Goal: Find specific page/section: Find specific page/section

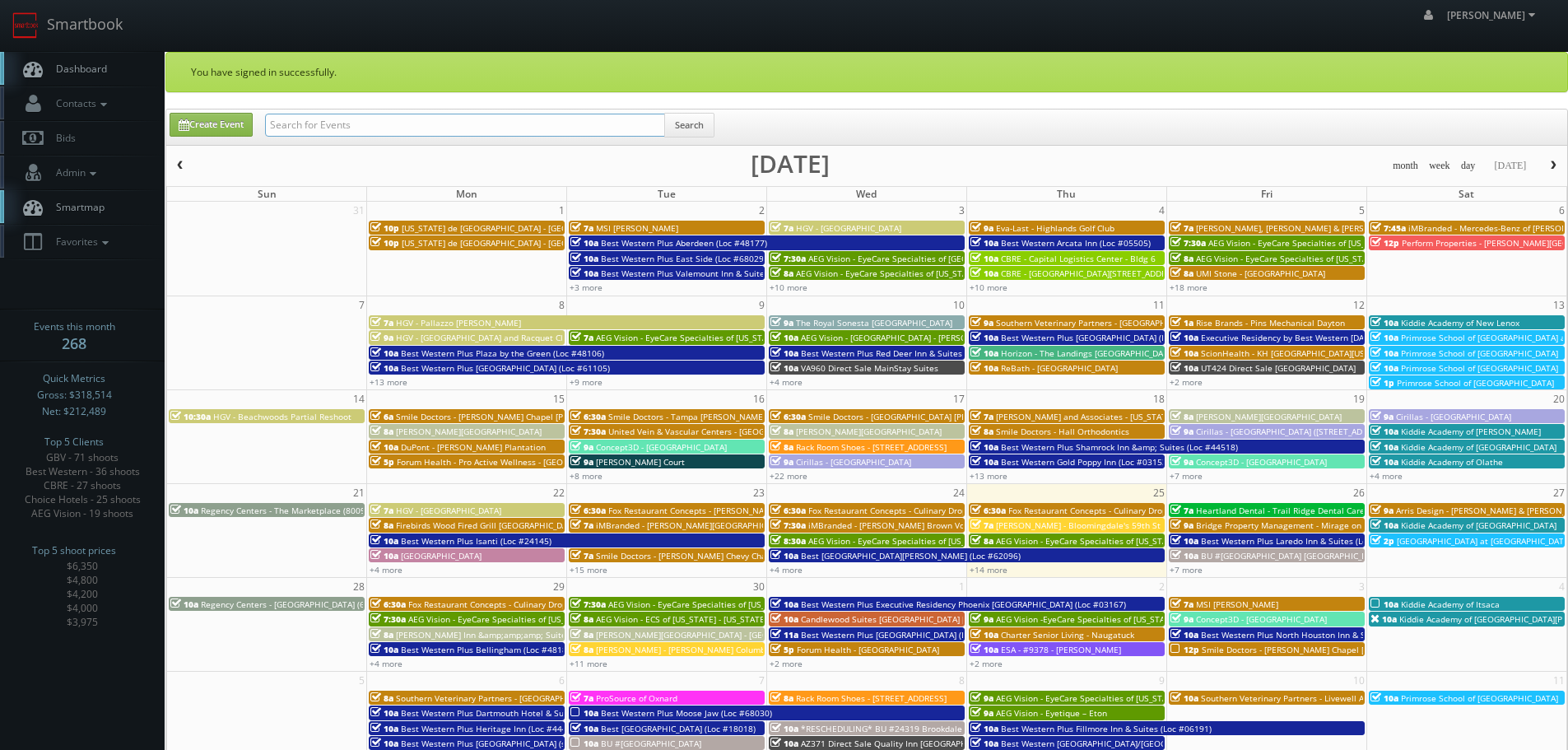
click at [495, 126] on input "text" at bounding box center [465, 124] width 400 height 23
type input "va067"
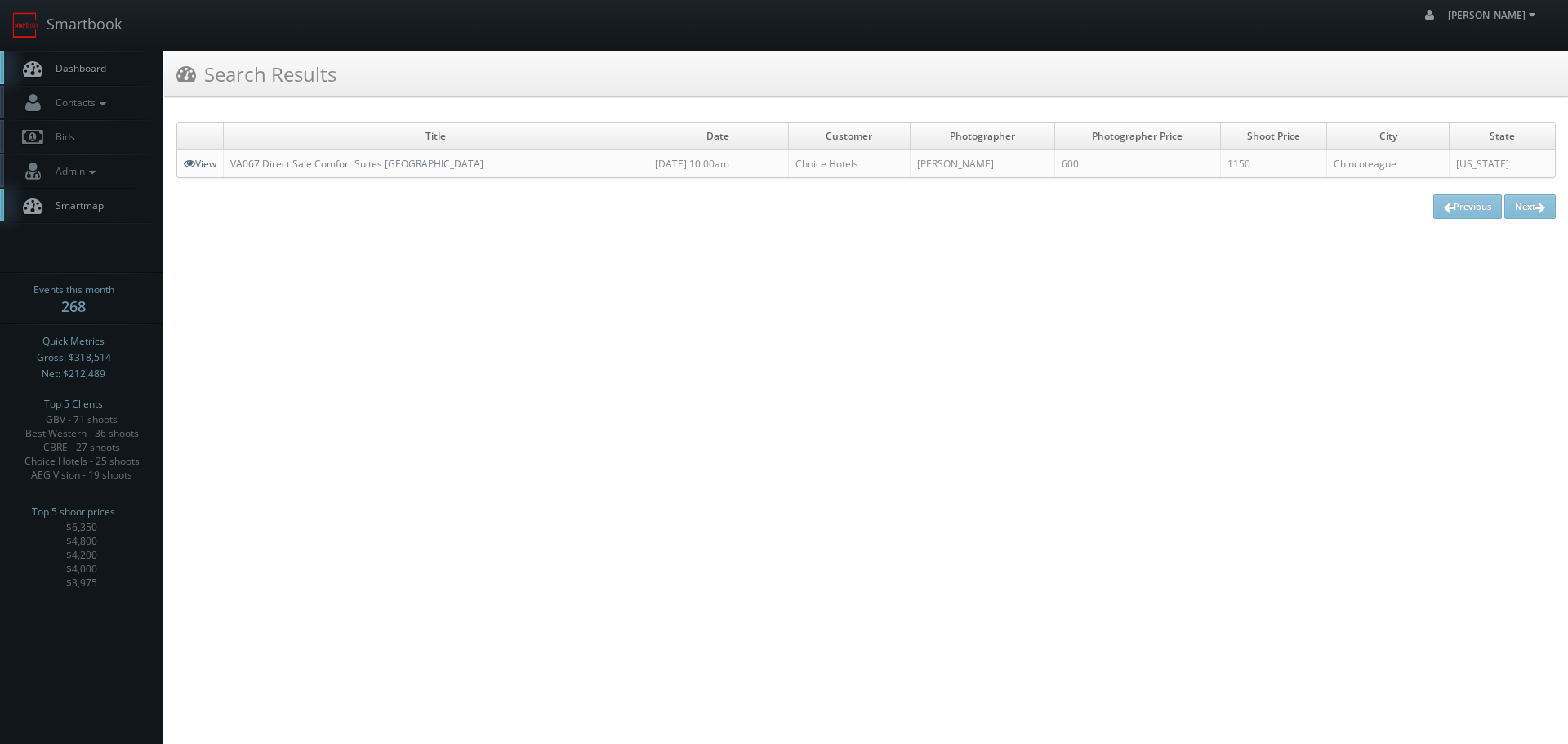
click at [211, 163] on link "View" at bounding box center [200, 163] width 33 height 14
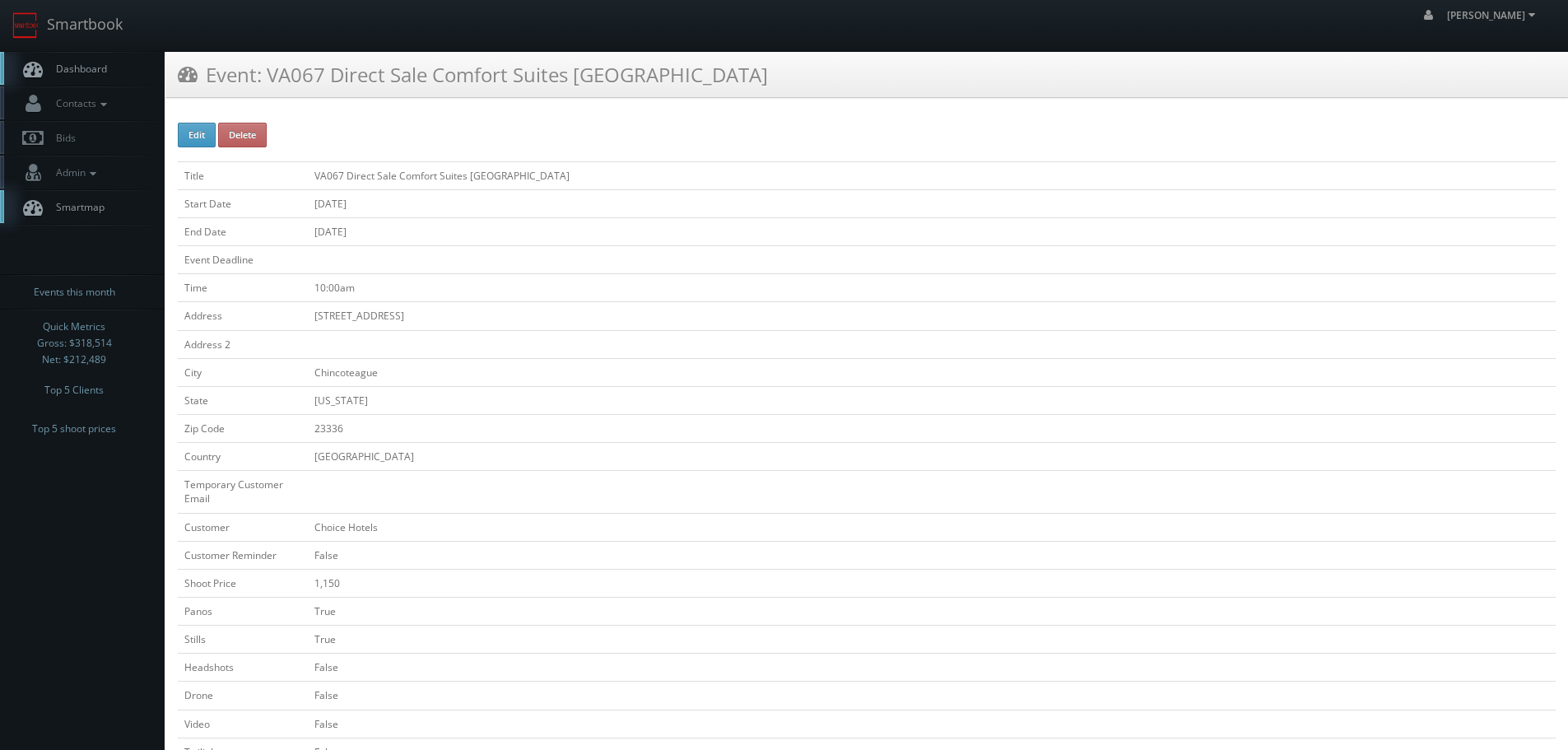
drag, startPoint x: 548, startPoint y: 178, endPoint x: 316, endPoint y: 166, distance: 232.3
click at [316, 166] on td "VA067 Direct Sale Comfort Suites [GEOGRAPHIC_DATA]" at bounding box center [931, 175] width 1248 height 28
copy td "VA067 Direct Sale Comfort Suites [GEOGRAPHIC_DATA]"
copy td "VA067 Direct Sale Comfort Suites Chincoteague Island Bayfront Resort"
click at [120, 15] on link "Smartbook" at bounding box center [67, 25] width 135 height 51
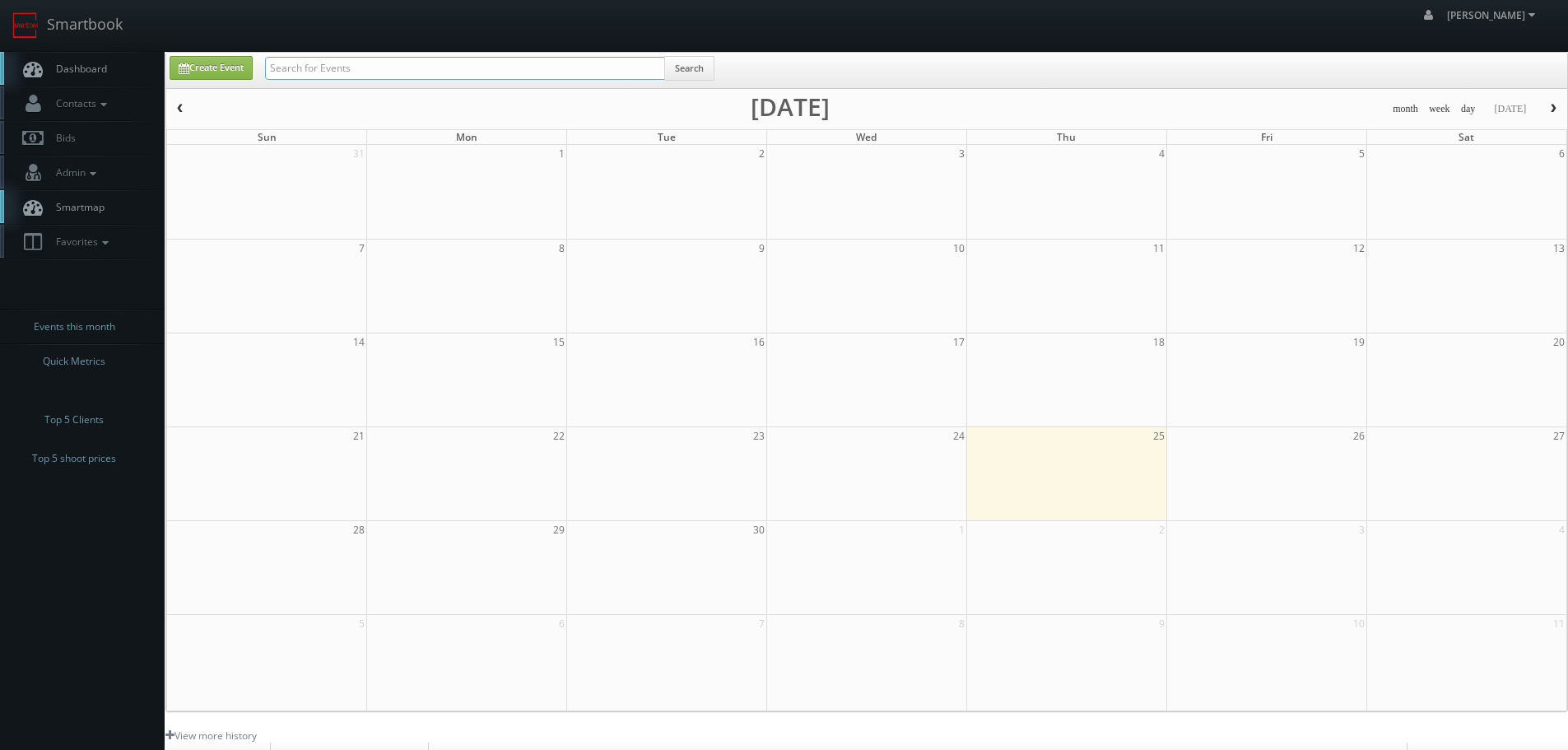
click at [387, 71] on input "text" at bounding box center [465, 68] width 400 height 23
type input "fl907"
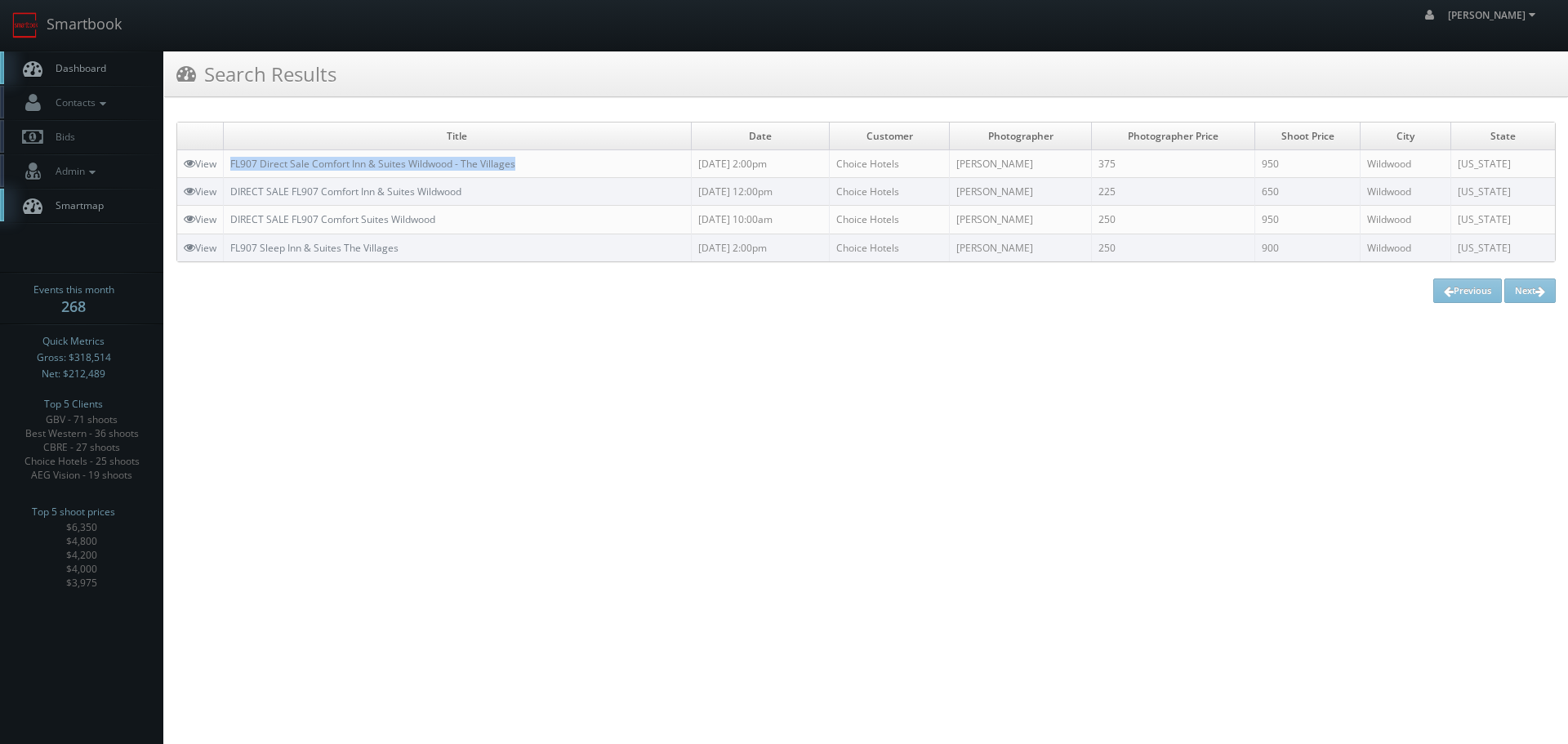
copy tr "FL907 Direct Sale Comfort Inn & Suites Wildwood - The Villages"
drag, startPoint x: 563, startPoint y: 162, endPoint x: 223, endPoint y: 155, distance: 340.1
click at [223, 155] on tr "View FL907 Direct Sale Comfort Inn & Suites Wildwood - The Villages 09/17/2025 …" at bounding box center [866, 164] width 1378 height 27
click at [30, 25] on img at bounding box center [25, 25] width 26 height 26
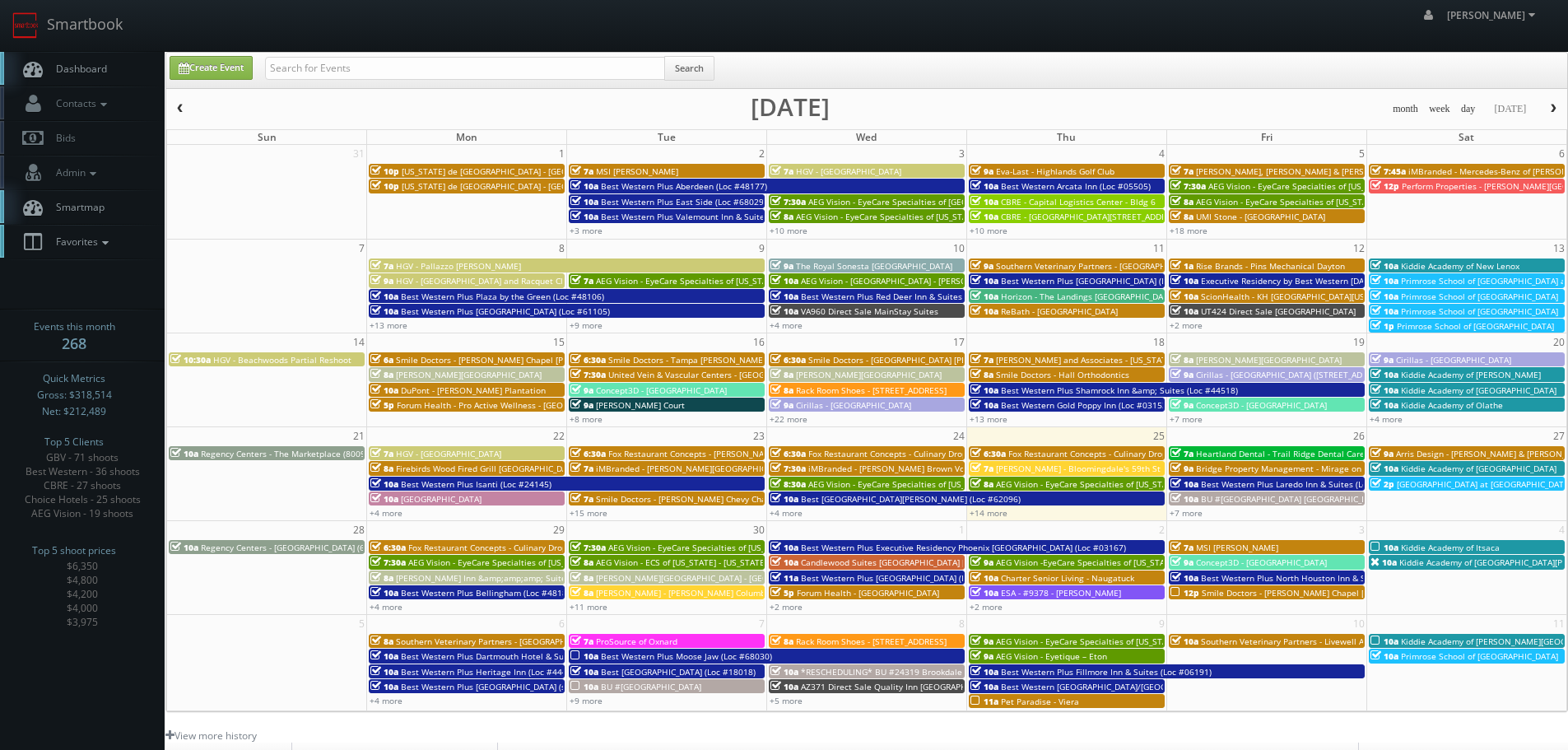
click at [108, 238] on icon at bounding box center [105, 243] width 15 height 12
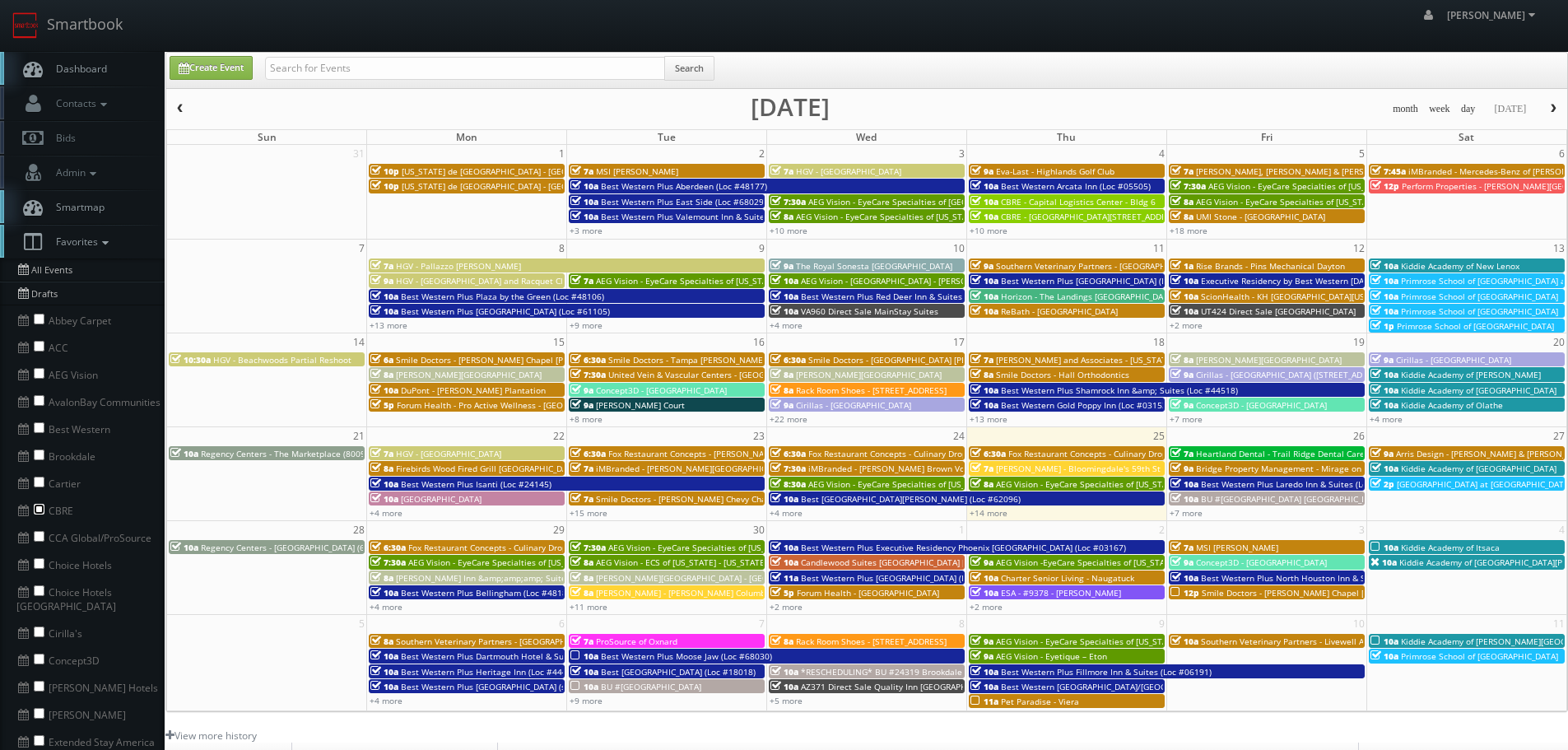
click at [42, 507] on input "checkbox" at bounding box center [40, 509] width 11 height 11
checkbox input "true"
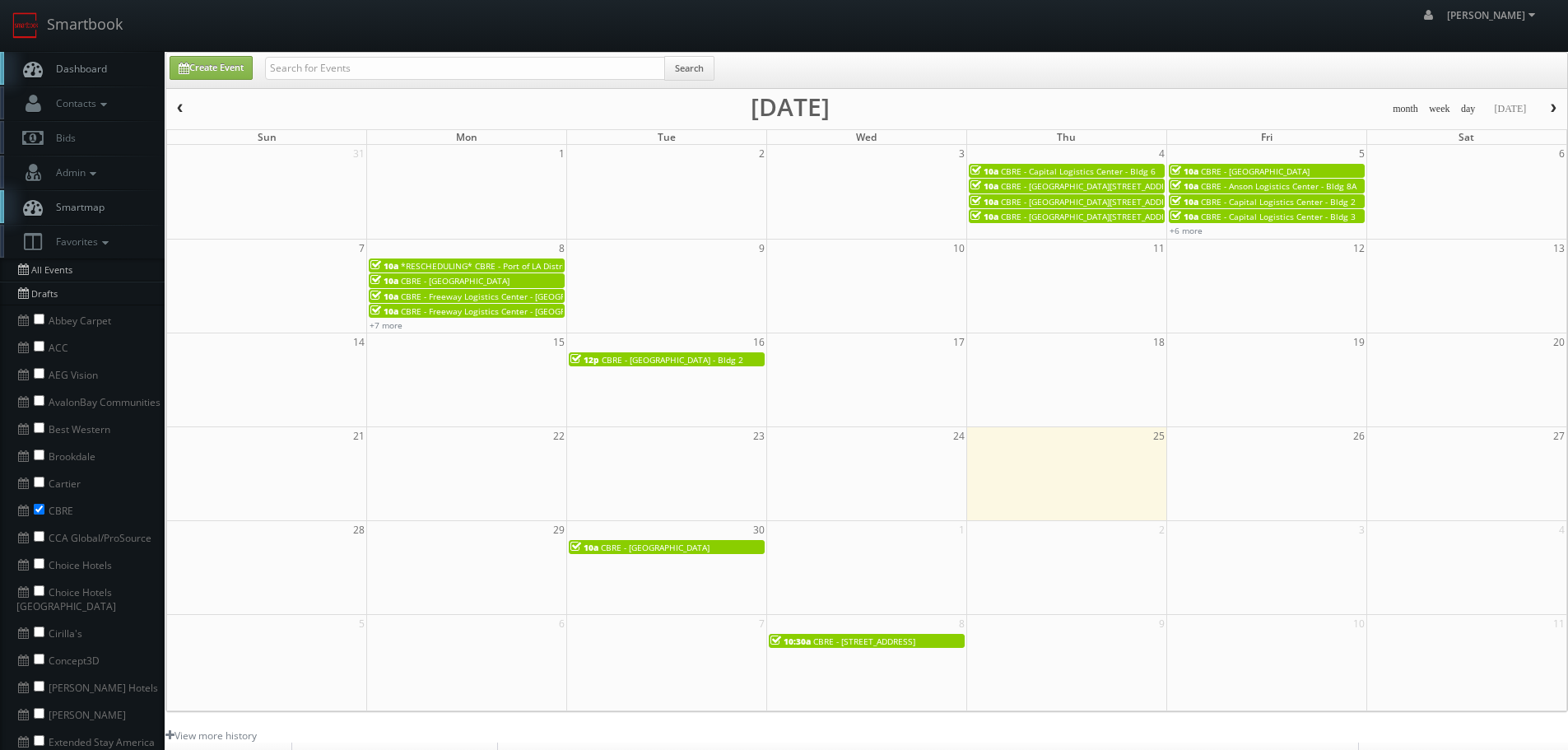
click at [186, 116] on button "button" at bounding box center [180, 109] width 28 height 20
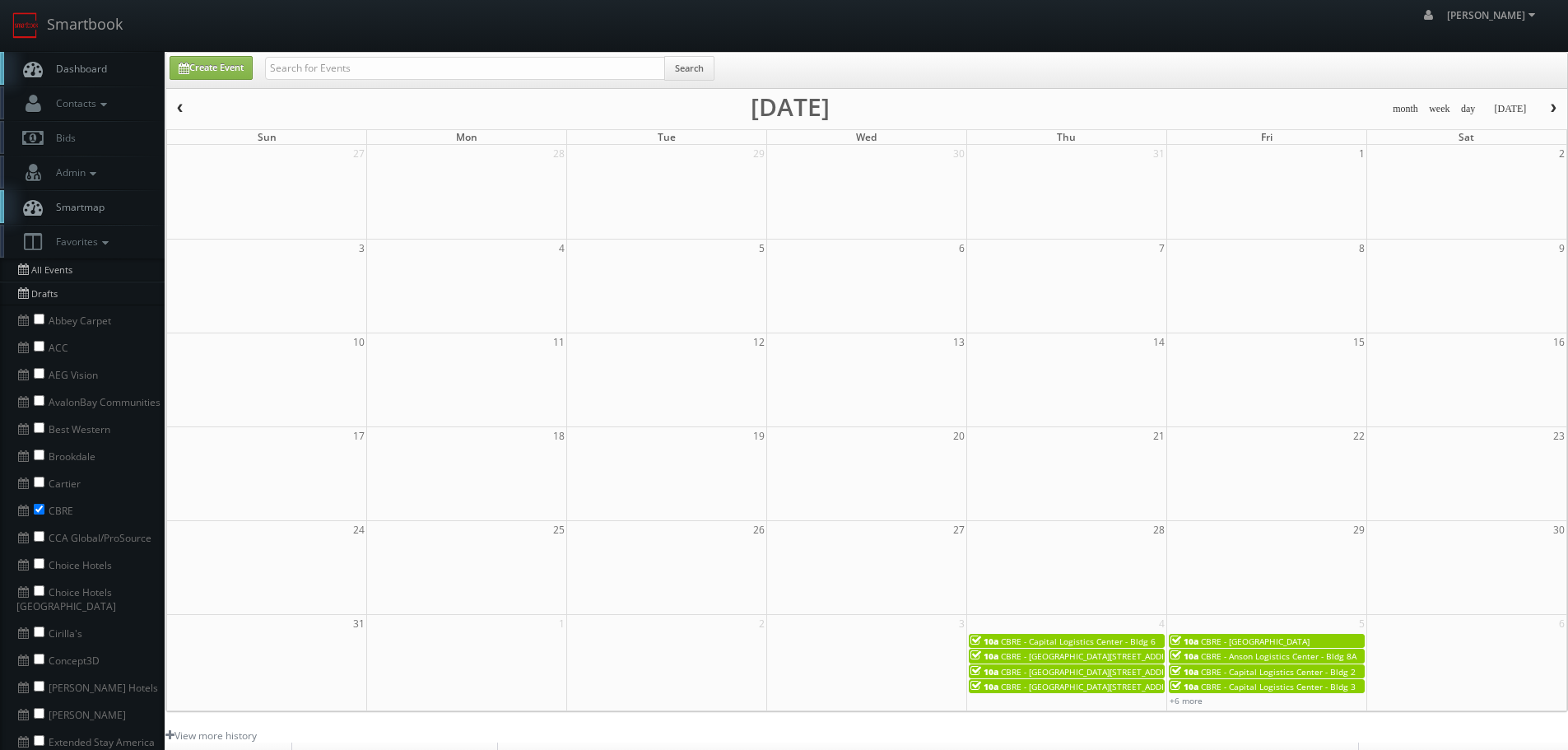
click at [186, 116] on button "button" at bounding box center [180, 109] width 28 height 20
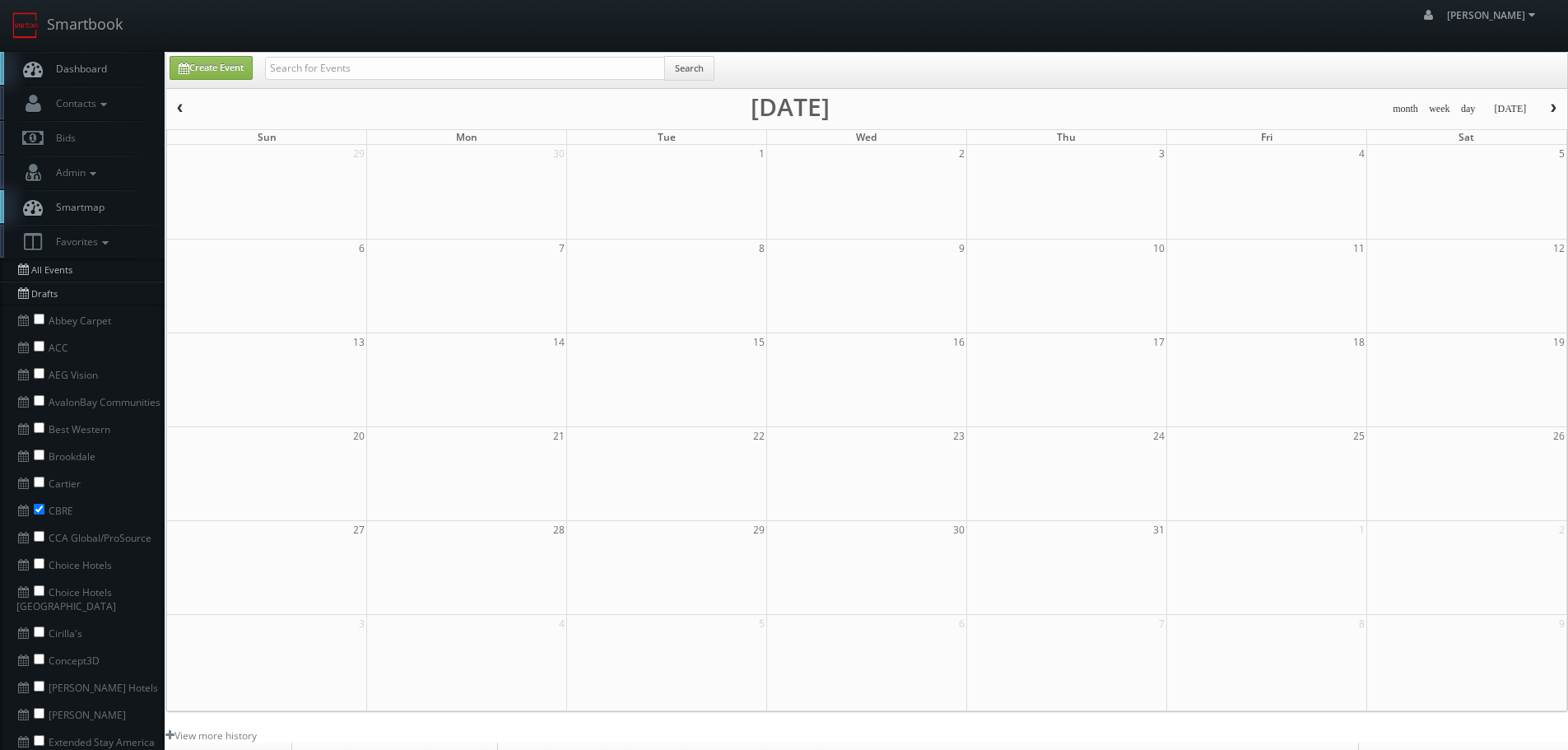
click at [175, 110] on span "button" at bounding box center [180, 109] width 12 height 10
click at [1552, 105] on span "button" at bounding box center [1552, 109] width 12 height 10
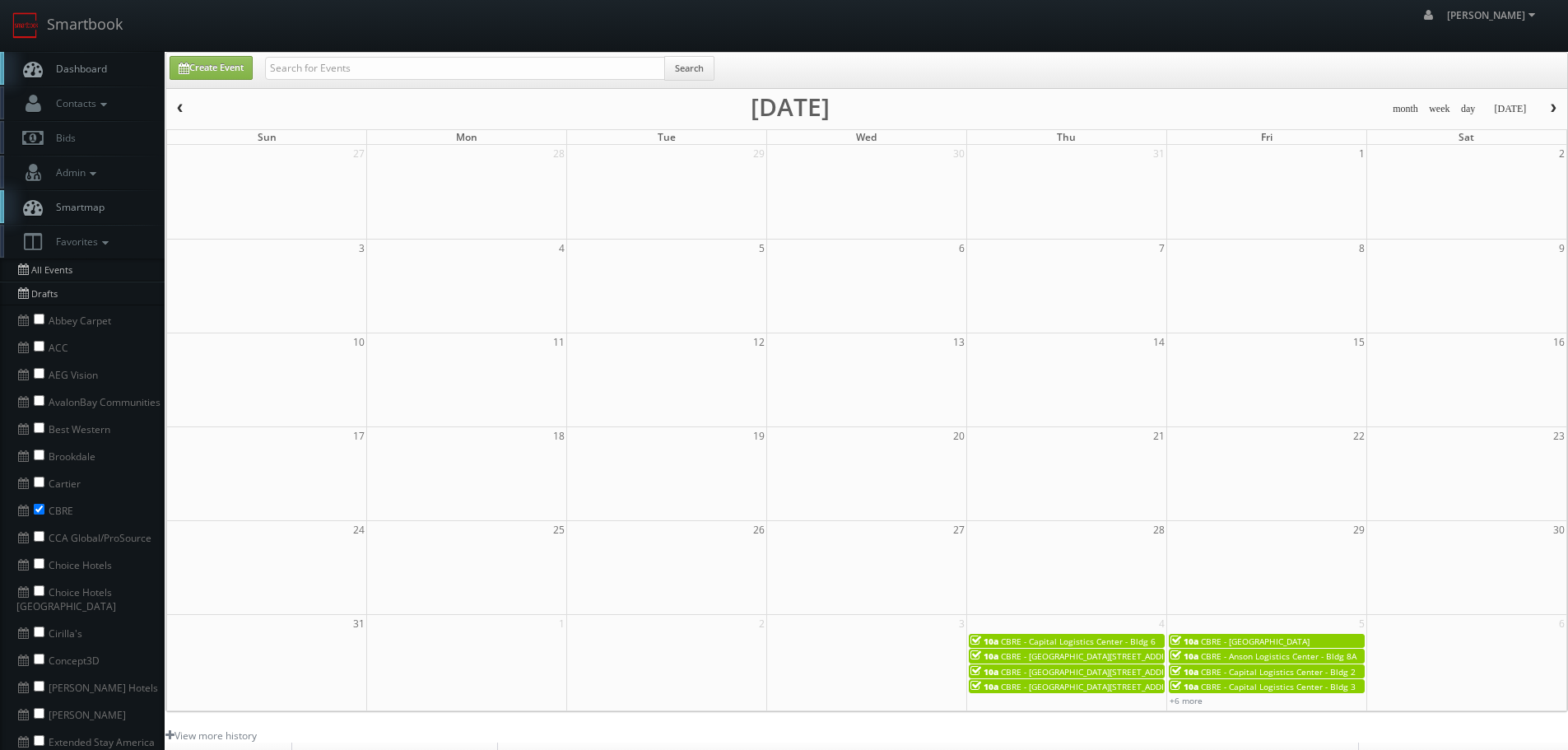
click at [1552, 105] on span "button" at bounding box center [1552, 109] width 12 height 10
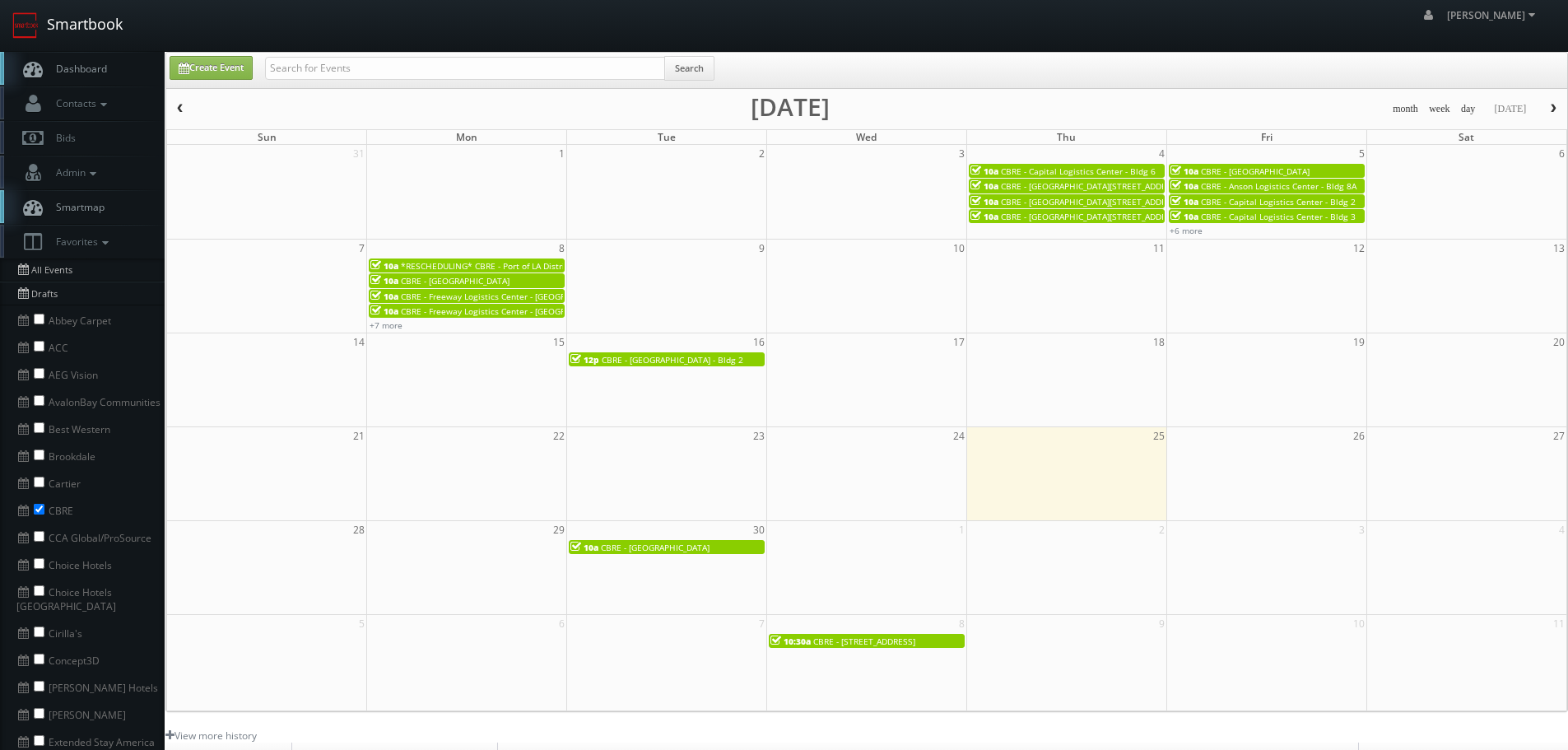
click at [113, 23] on link "Smartbook" at bounding box center [67, 25] width 135 height 51
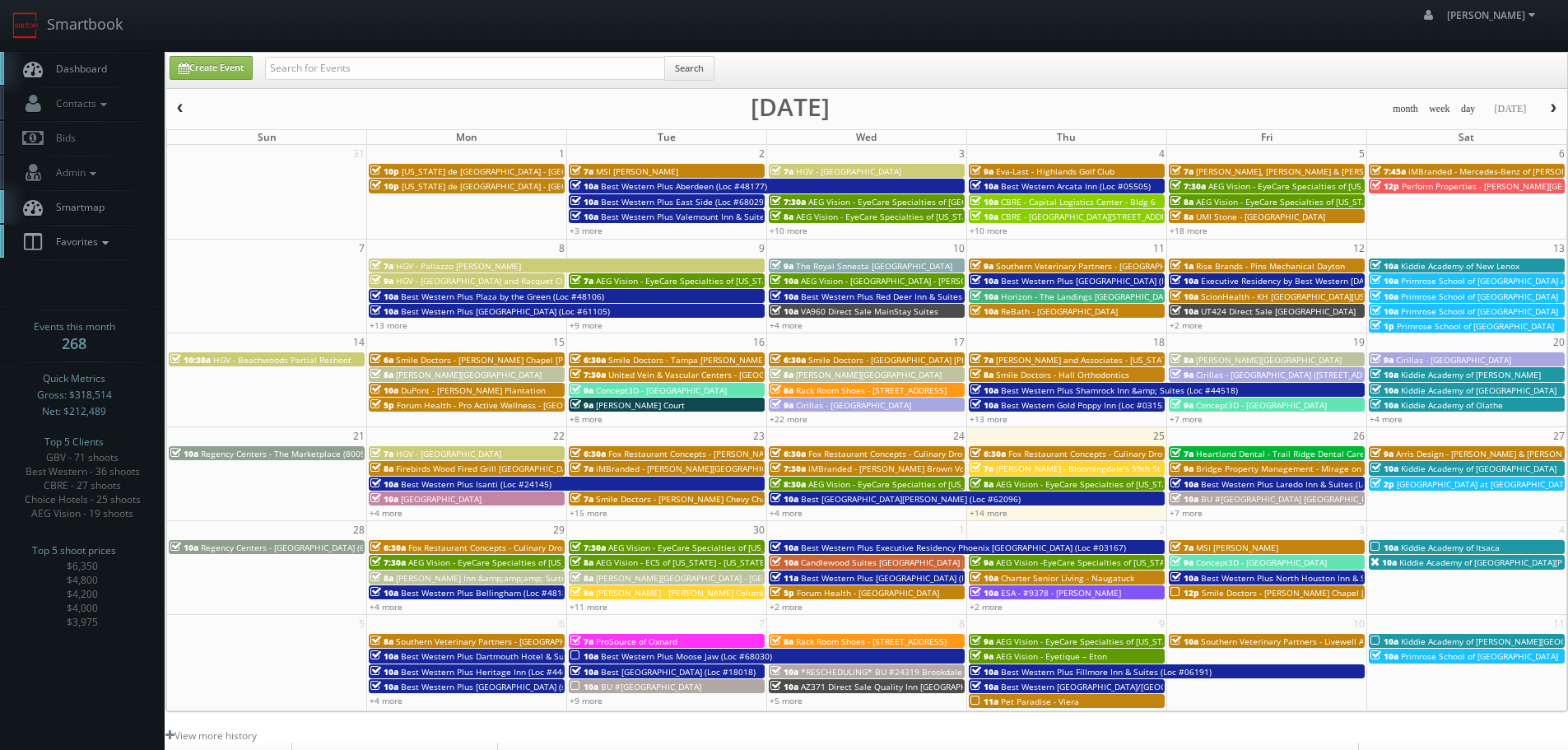
click at [108, 237] on icon at bounding box center [105, 243] width 15 height 12
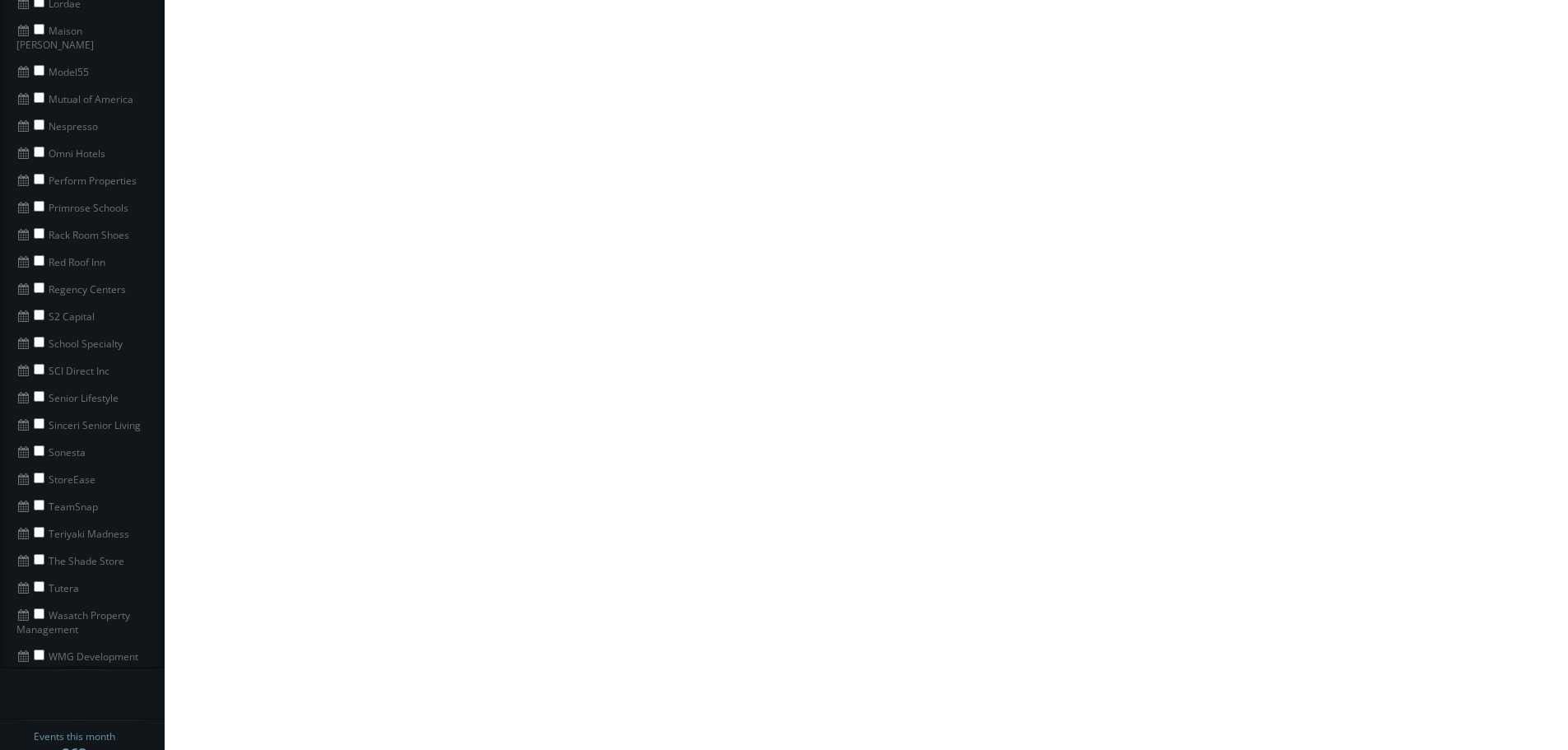
scroll to position [1152, 0]
click at [39, 222] on input "checkbox" at bounding box center [40, 227] width 11 height 11
checkbox input "true"
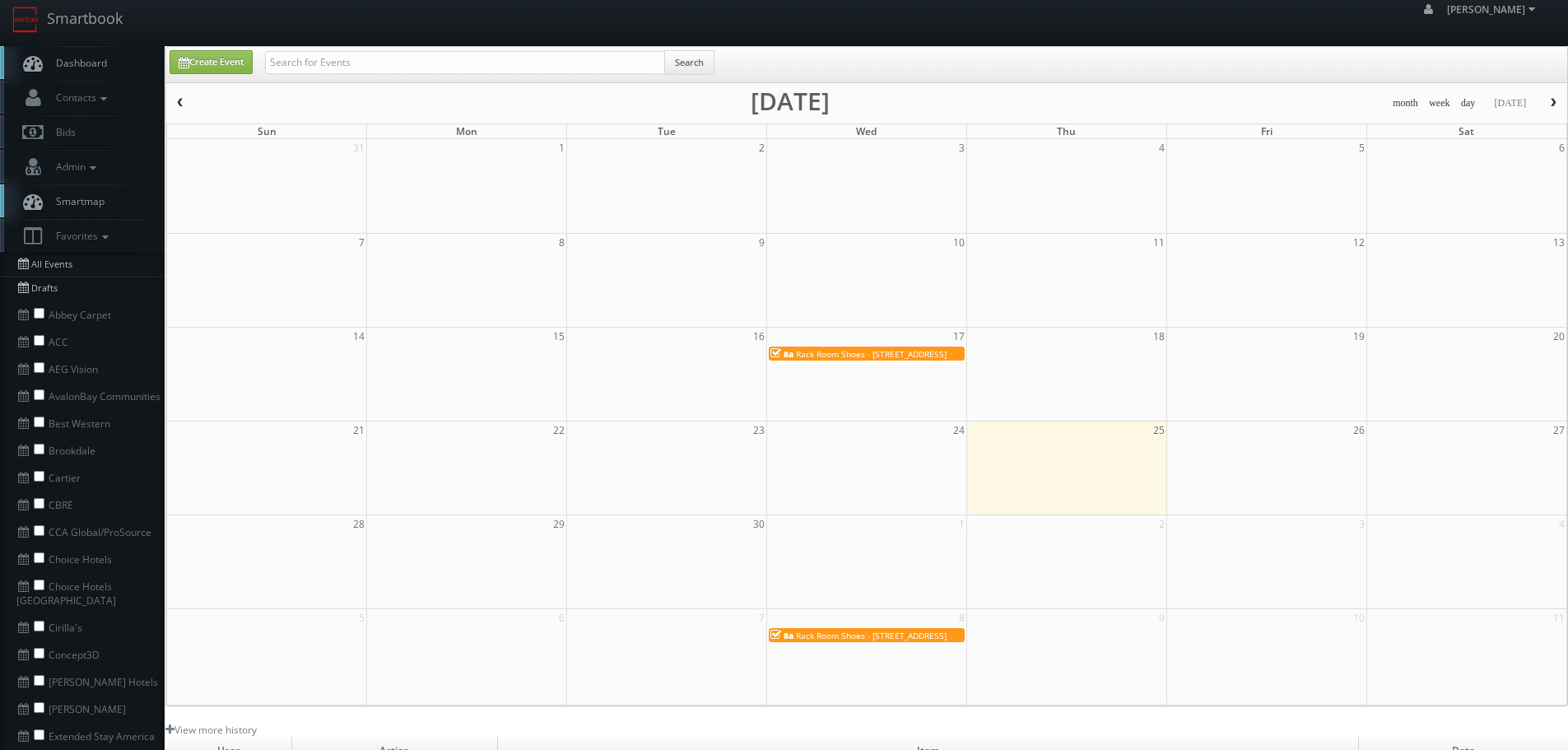
scroll to position [0, 0]
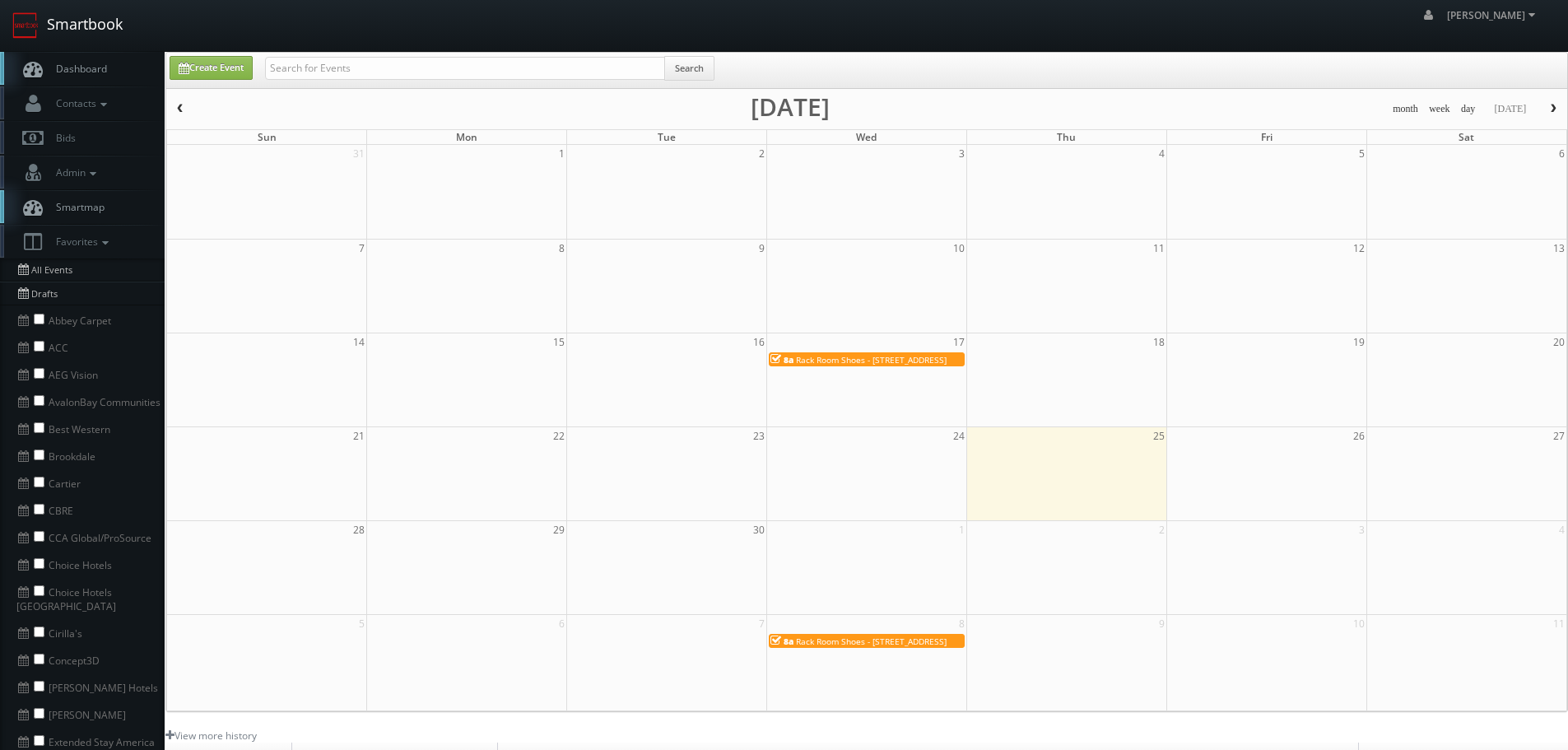
click at [49, 41] on link "Smartbook" at bounding box center [67, 25] width 135 height 51
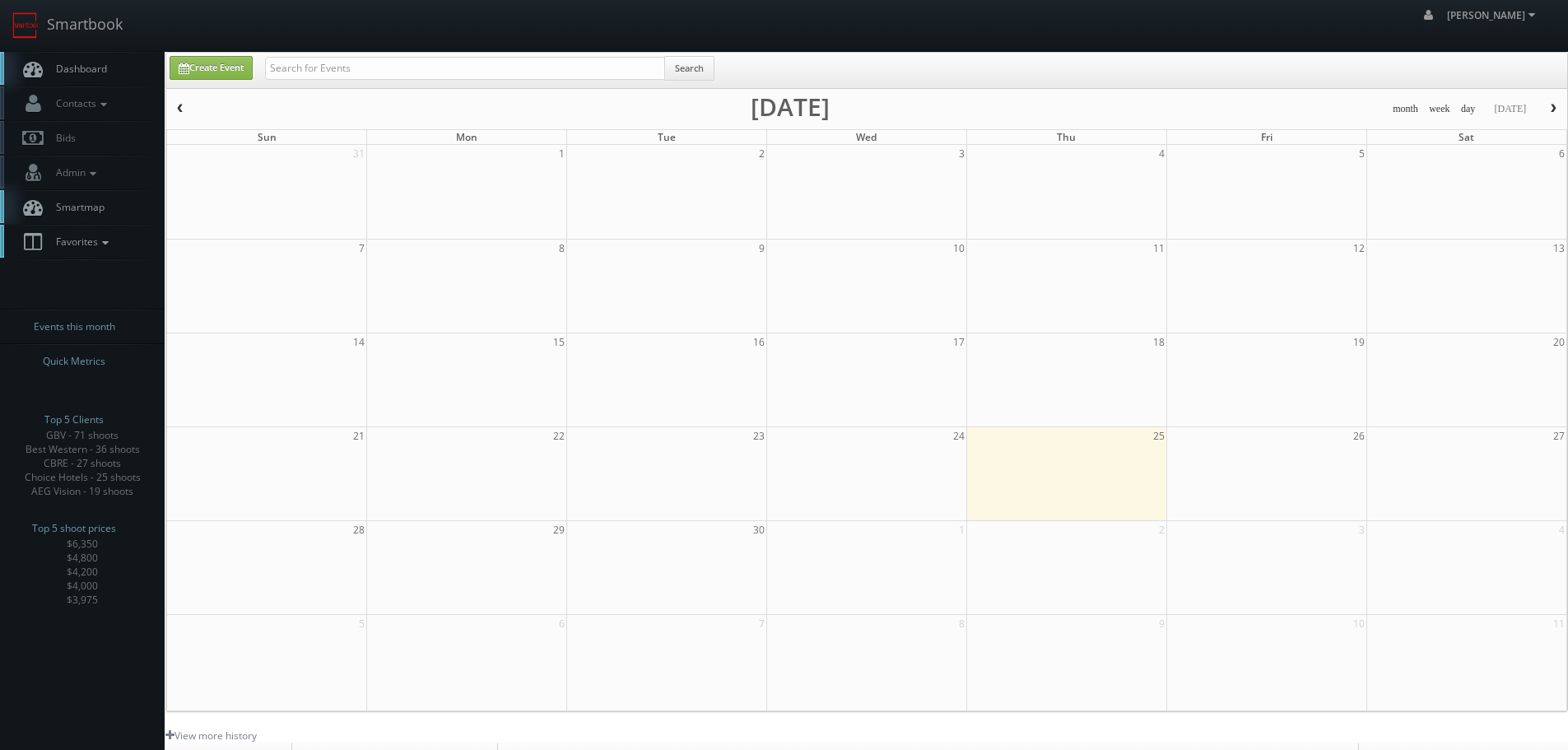
click at [104, 233] on link "Favorites" at bounding box center [82, 241] width 165 height 34
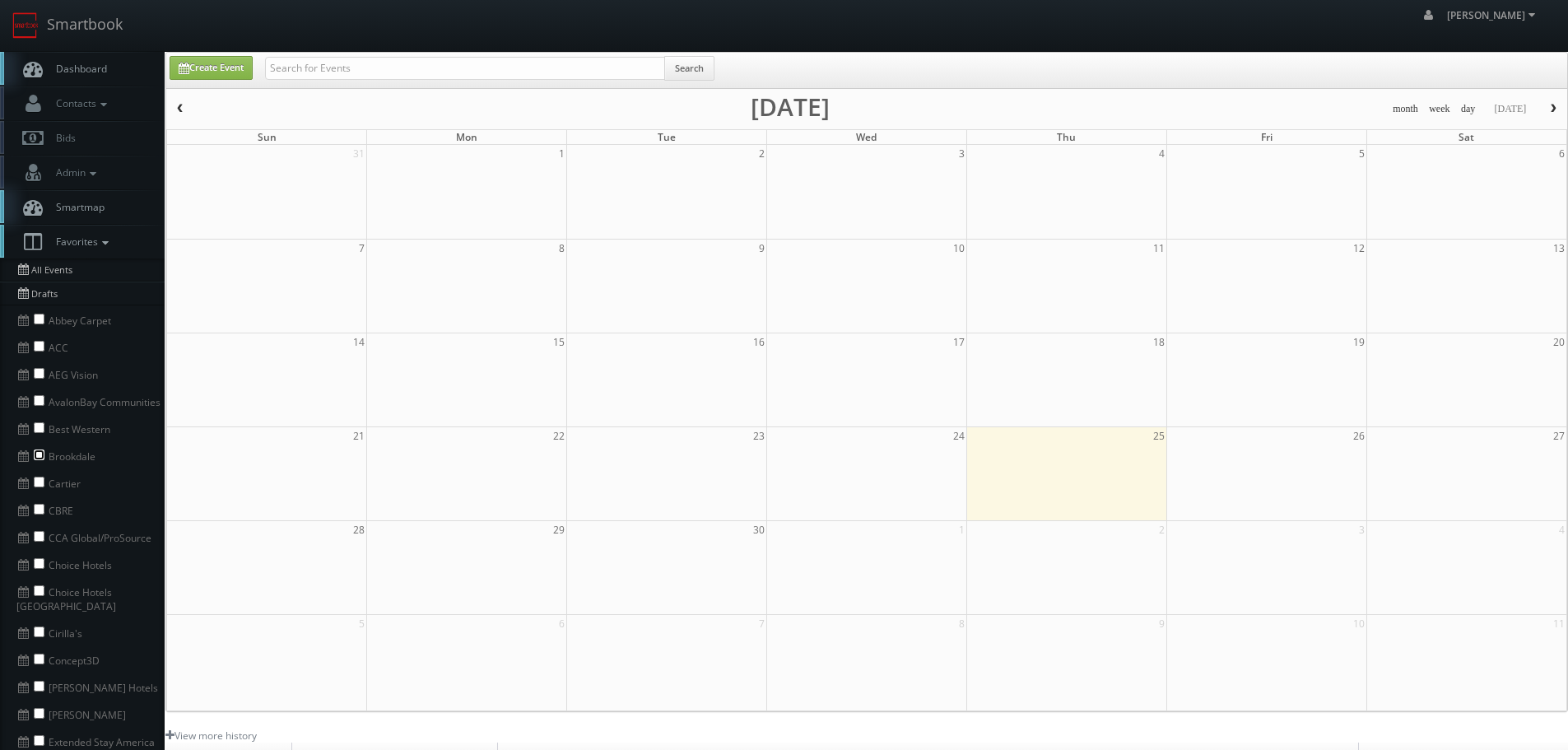
click at [37, 450] on input "checkbox" at bounding box center [40, 455] width 11 height 11
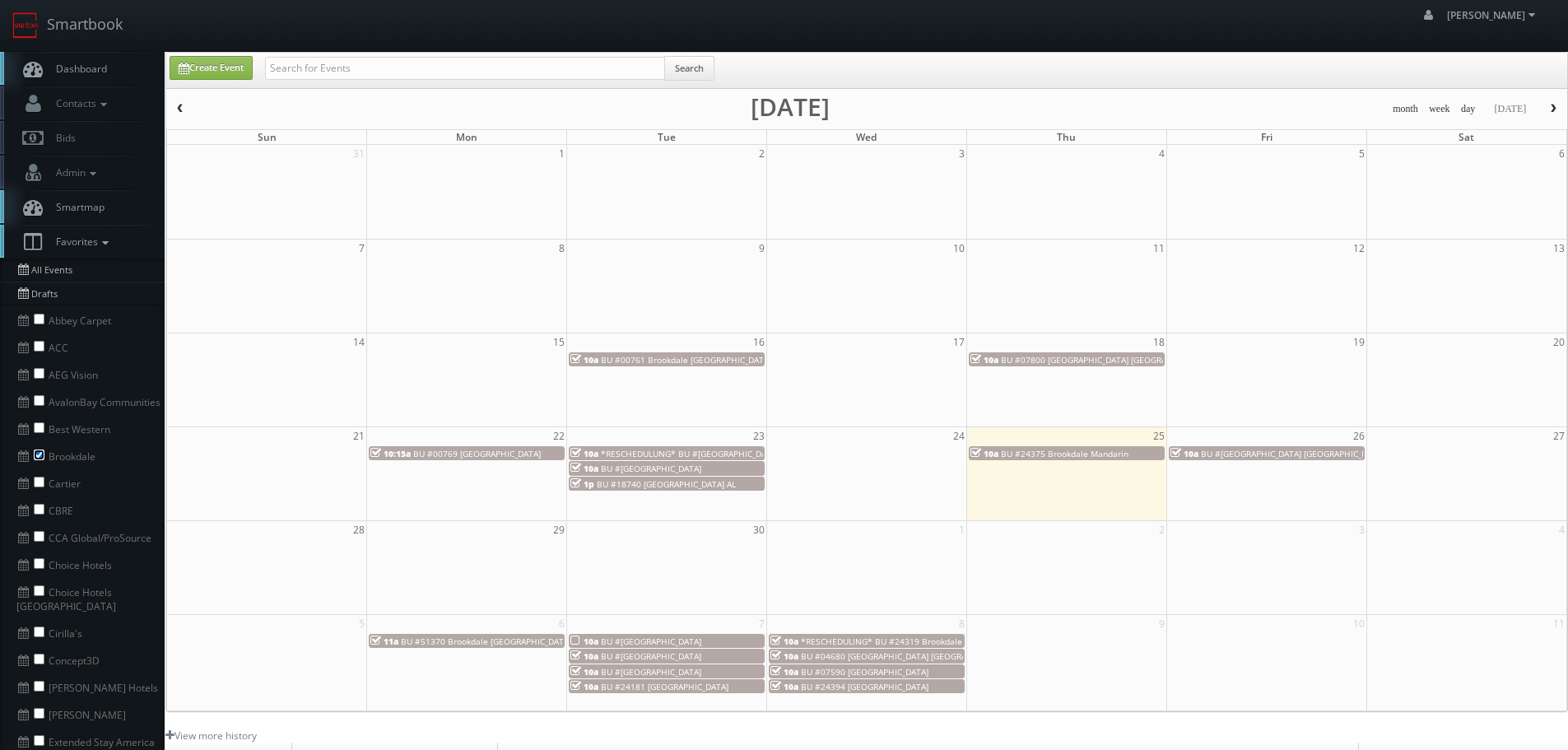
click at [40, 451] on input "checkbox" at bounding box center [40, 455] width 11 height 11
checkbox input "false"
